Goal: Task Accomplishment & Management: Use online tool/utility

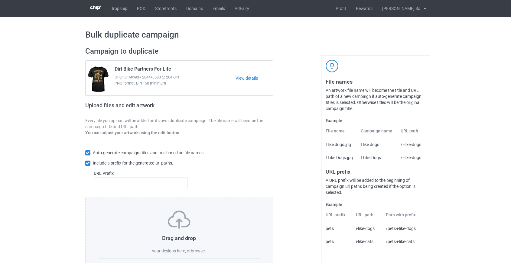
click at [202, 250] on label "browse" at bounding box center [198, 250] width 14 height 5
click at [0, 0] on input "browse" at bounding box center [0, 0] width 0 height 0
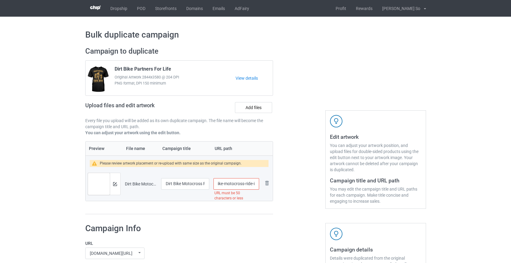
scroll to position [0, 66]
drag, startPoint x: 222, startPoint y: 184, endPoint x: 239, endPoint y: 185, distance: 16.6
click at [239, 185] on input "/dirt-bike-motocross-ride-it-like-you-really-have-to-poop" at bounding box center [236, 183] width 45 height 11
click at [114, 182] on img at bounding box center [115, 184] width 4 height 4
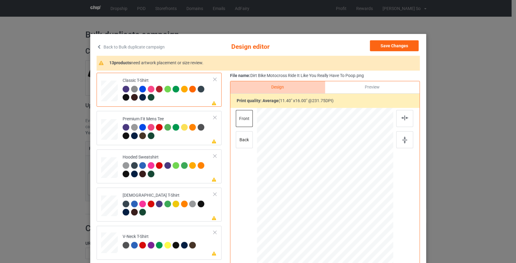
click at [157, 48] on link "Back to Bulk duplicate campaign" at bounding box center [131, 46] width 68 height 13
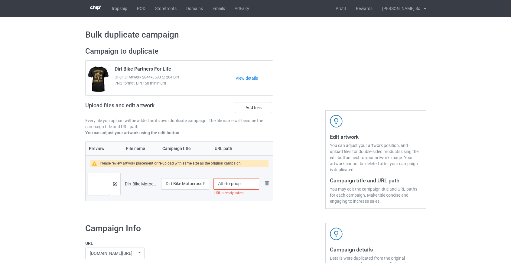
click at [230, 185] on input "/db-to-poop" at bounding box center [236, 183] width 45 height 11
type input "/dbtopoop"
click at [116, 185] on img at bounding box center [115, 184] width 4 height 4
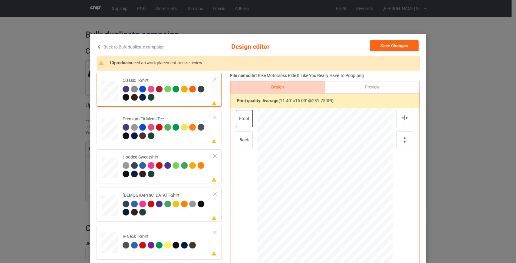
click at [154, 48] on link "Back to Bulk duplicate campaign" at bounding box center [131, 46] width 68 height 13
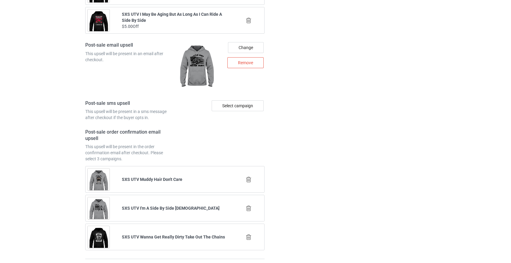
scroll to position [840, 0]
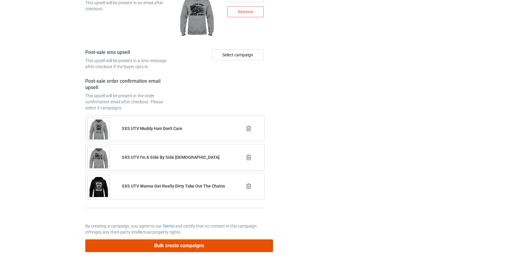
click at [182, 244] on button "Bulk create campaigns" at bounding box center [179, 245] width 188 height 12
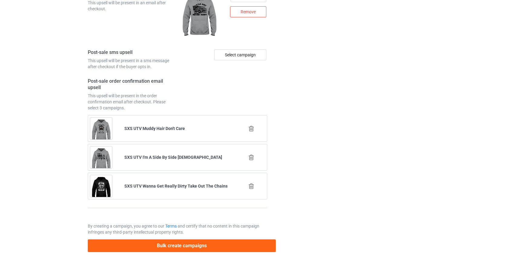
scroll to position [0, 0]
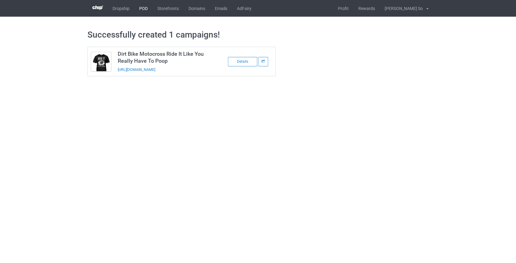
click at [142, 7] on link "POD" at bounding box center [143, 8] width 18 height 17
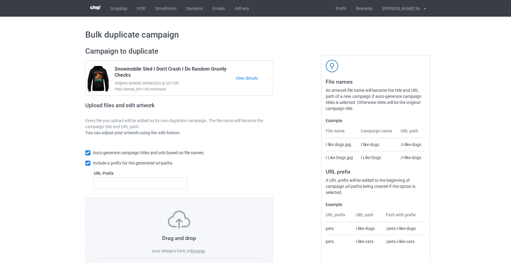
click at [193, 249] on label "browse" at bounding box center [198, 250] width 14 height 5
click at [0, 0] on input "browse" at bounding box center [0, 0] width 0 height 0
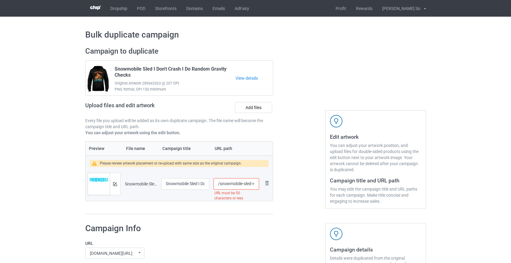
click at [225, 185] on input "/snowmobile-sled-i-don-t-always-ride-snowmobile-but-when-i-do-i-usually-crash" at bounding box center [236, 183] width 45 height 11
drag, startPoint x: 231, startPoint y: 182, endPoint x: 239, endPoint y: 185, distance: 8.7
click at [239, 185] on input "/sled-i-don-t-always-ride-snowmobile-but-when-i-do-i-usually-crash" at bounding box center [236, 183] width 45 height 11
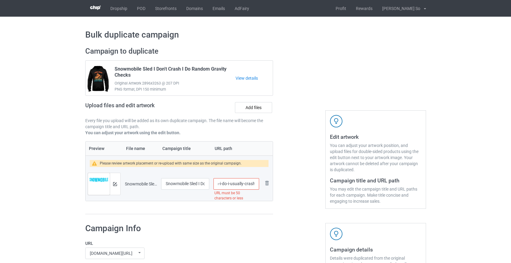
drag, startPoint x: 245, startPoint y: 184, endPoint x: 526, endPoint y: 236, distance: 285.8
click at [511, 236] on html "Dropship POD Storefronts Domains Emails AdFairy Profit Rewards Hoang Dinh So Se…" at bounding box center [255, 131] width 511 height 263
type input "/sled-i-always"
click at [112, 185] on div at bounding box center [115, 184] width 11 height 22
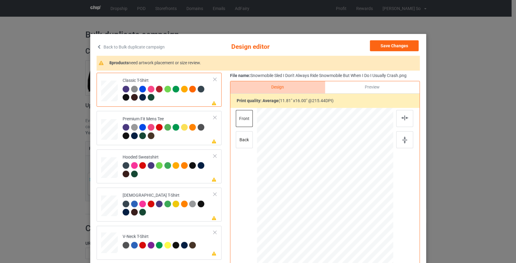
click at [139, 46] on link "Back to Bulk duplicate campaign" at bounding box center [131, 46] width 68 height 13
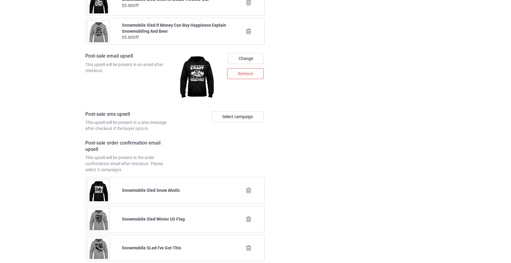
scroll to position [840, 0]
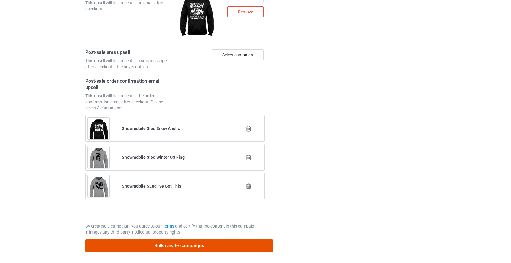
click at [181, 242] on button "Bulk create campaigns" at bounding box center [179, 245] width 188 height 12
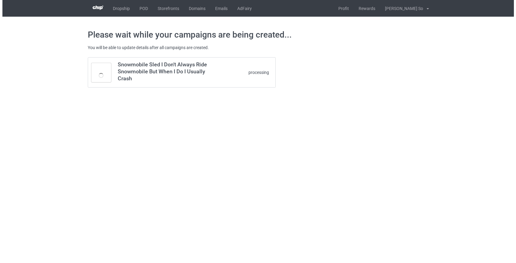
scroll to position [0, 0]
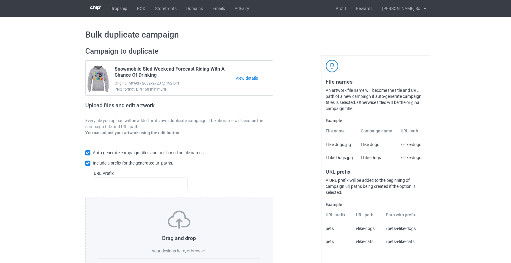
click at [198, 248] on label "browse" at bounding box center [198, 250] width 14 height 5
click at [0, 0] on input "browse" at bounding box center [0, 0] width 0 height 0
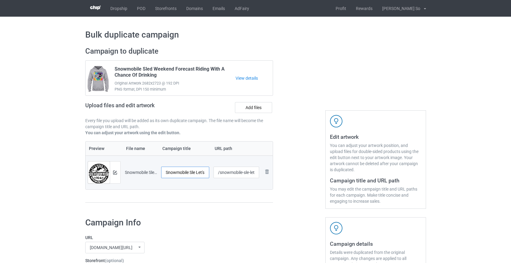
click at [195, 172] on input "Snowmobile Sle Let's Keep The Dumbfuckery" at bounding box center [185, 171] width 48 height 11
type input "Snowmobile Sled Let's Keep The Dumbfuckery"
click at [238, 174] on input "/snowmobile-sle-let-s-keep-the-dumbfuckery" at bounding box center [237, 171] width 46 height 11
drag, startPoint x: 248, startPoint y: 171, endPoint x: 528, endPoint y: 230, distance: 285.6
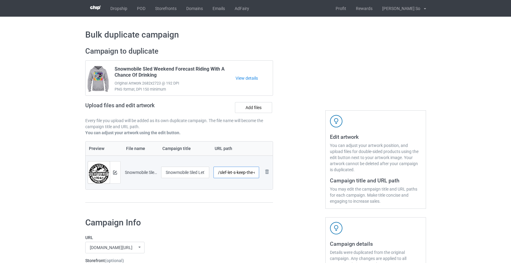
click at [511, 230] on html "Dropship POD Storefronts Domains Emails AdFairy Profit Rewards Hoang Dinh So Se…" at bounding box center [255, 131] width 511 height 263
type input "/sled-lets-keep"
click at [113, 172] on img at bounding box center [115, 172] width 4 height 4
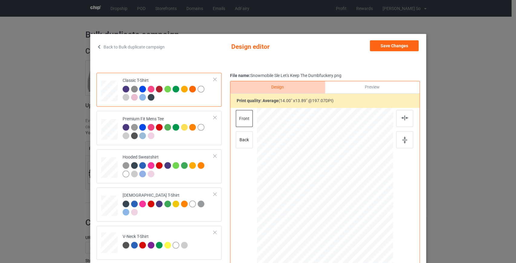
click at [137, 43] on link "Back to Bulk duplicate campaign" at bounding box center [131, 46] width 68 height 13
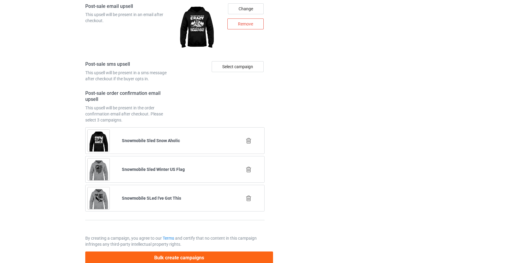
scroll to position [835, 0]
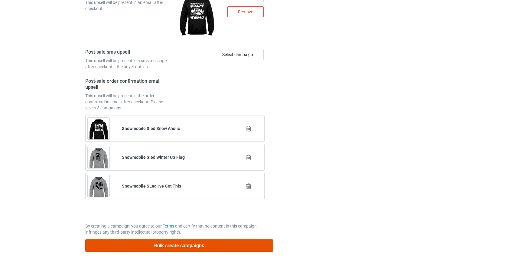
click at [216, 242] on button "Bulk create campaigns" at bounding box center [179, 245] width 188 height 12
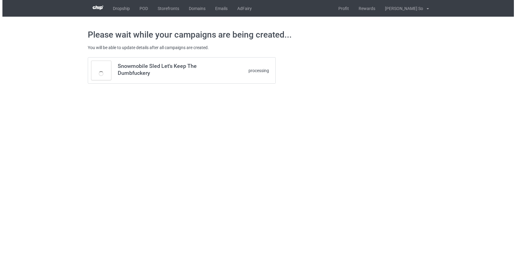
scroll to position [0, 0]
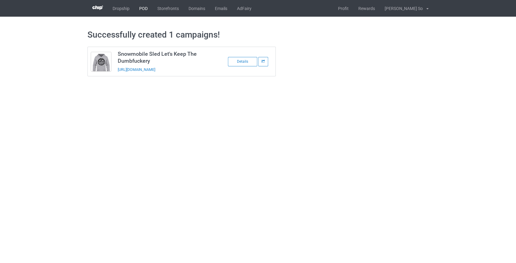
click at [146, 8] on link "POD" at bounding box center [143, 8] width 18 height 17
